Goal: Check status: Check status

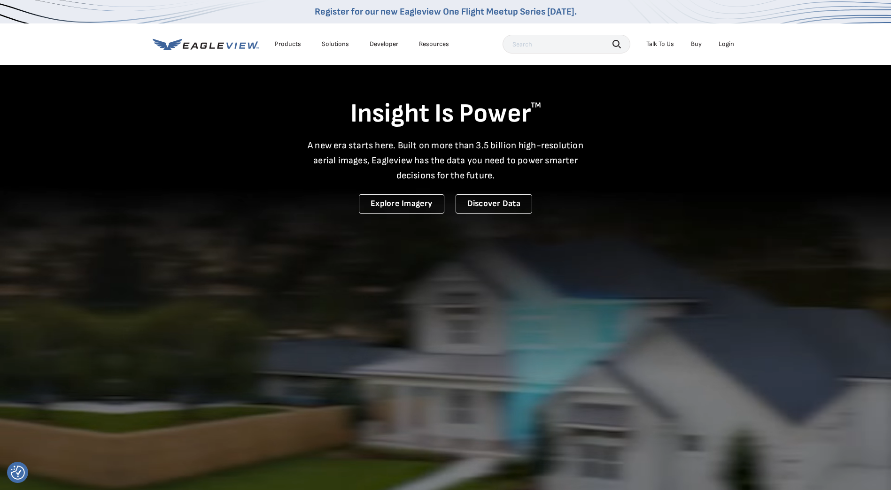
click at [723, 42] on div "Login" at bounding box center [727, 44] width 16 height 8
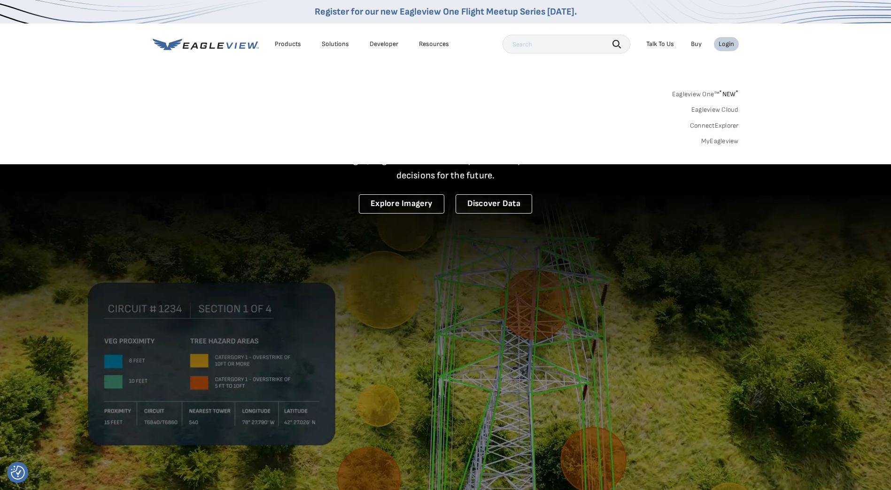
click at [718, 140] on link "MyEagleview" at bounding box center [720, 141] width 38 height 8
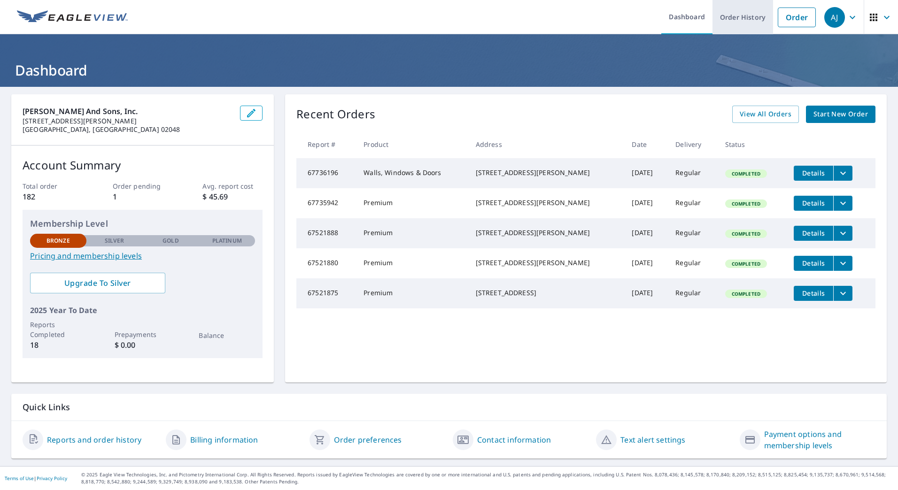
click at [745, 12] on link "Order History" at bounding box center [743, 17] width 61 height 34
